Goal: Information Seeking & Learning: Learn about a topic

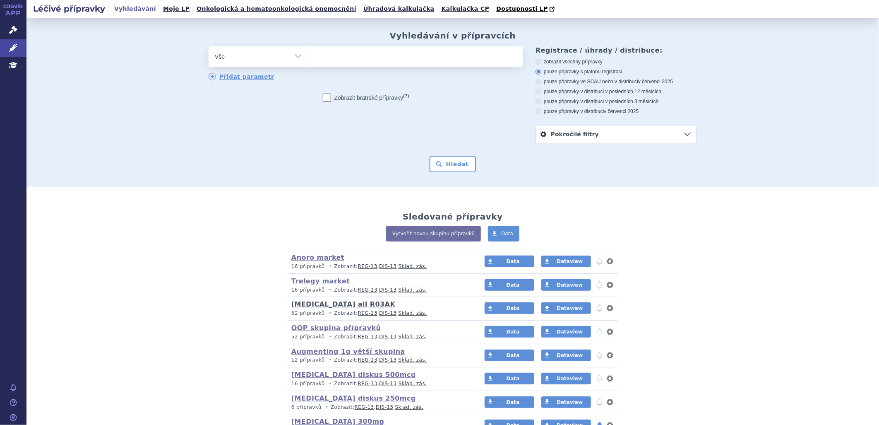
click at [339, 306] on link "[MEDICAL_DATA] all R03AK" at bounding box center [343, 304] width 104 height 8
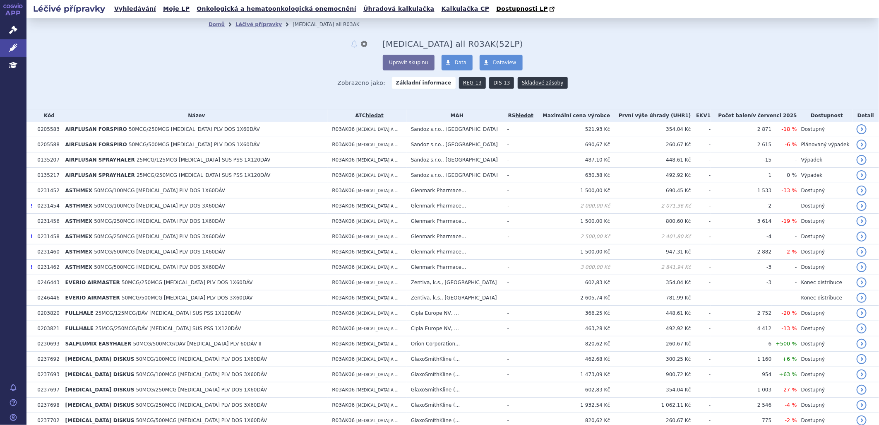
click at [490, 85] on link "DIS-13" at bounding box center [501, 83] width 25 height 12
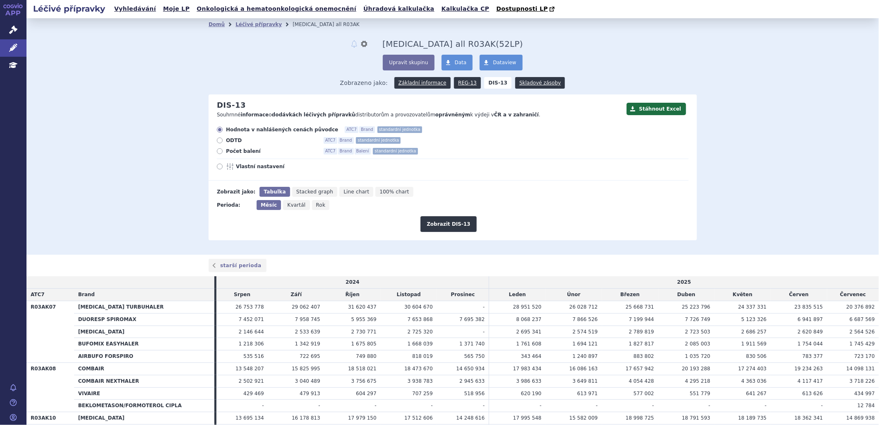
click at [216, 163] on div "Hodnota v nahlášených cenách původce ATC7 Brand standardní jednotka ODTD ATC7 B…" at bounding box center [449, 153] width 480 height 54
click at [217, 168] on icon at bounding box center [220, 167] width 6 height 6
click at [218, 168] on input "Vlastní nastavení" at bounding box center [220, 167] width 5 height 5
radio input "true"
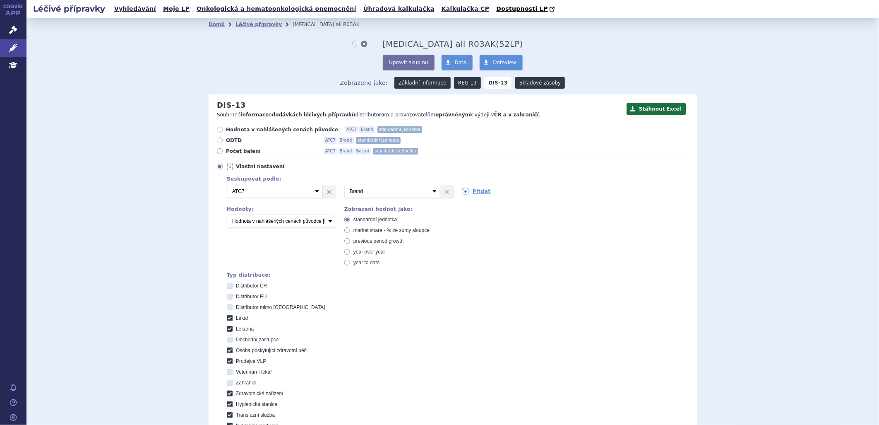
click at [218, 154] on icon at bounding box center [220, 151] width 6 height 6
click at [218, 154] on input "Počet balení ATC7 Brand Balení standardní jednotka" at bounding box center [220, 151] width 5 height 5
radio input "true"
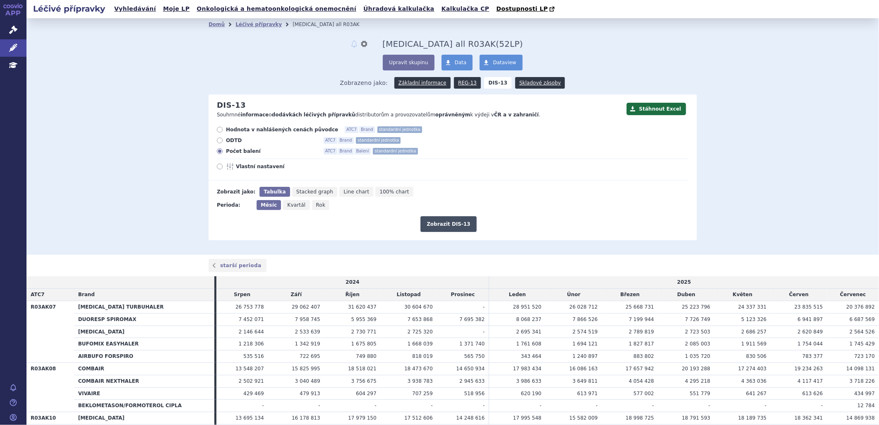
click at [461, 225] on button "Zobrazit DIS-13" at bounding box center [449, 224] width 56 height 16
